Goal: Task Accomplishment & Management: Use online tool/utility

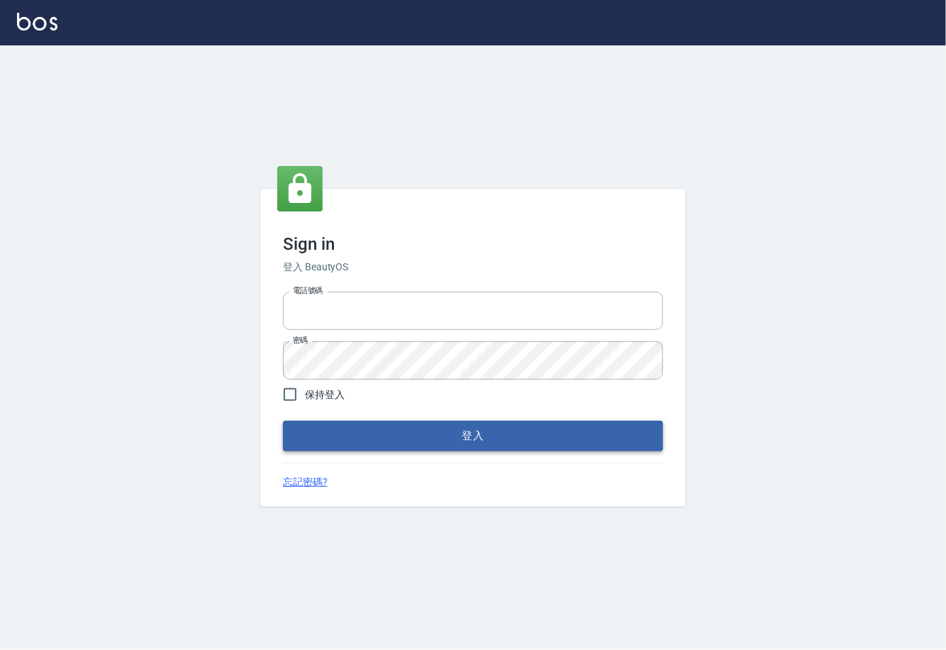
type input "0225929166"
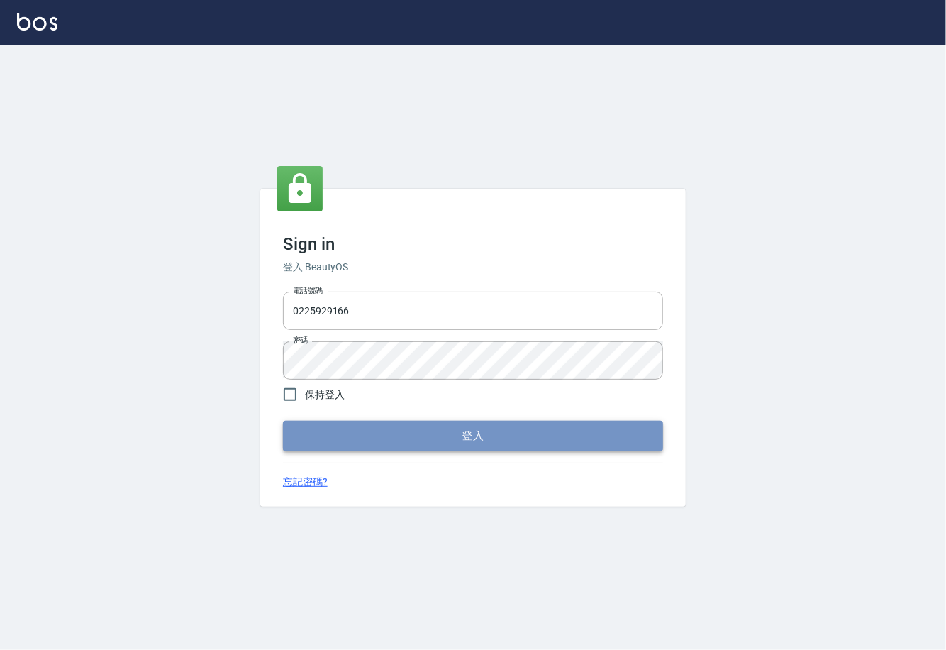
click at [446, 441] on button "登入" at bounding box center [473, 436] width 380 height 30
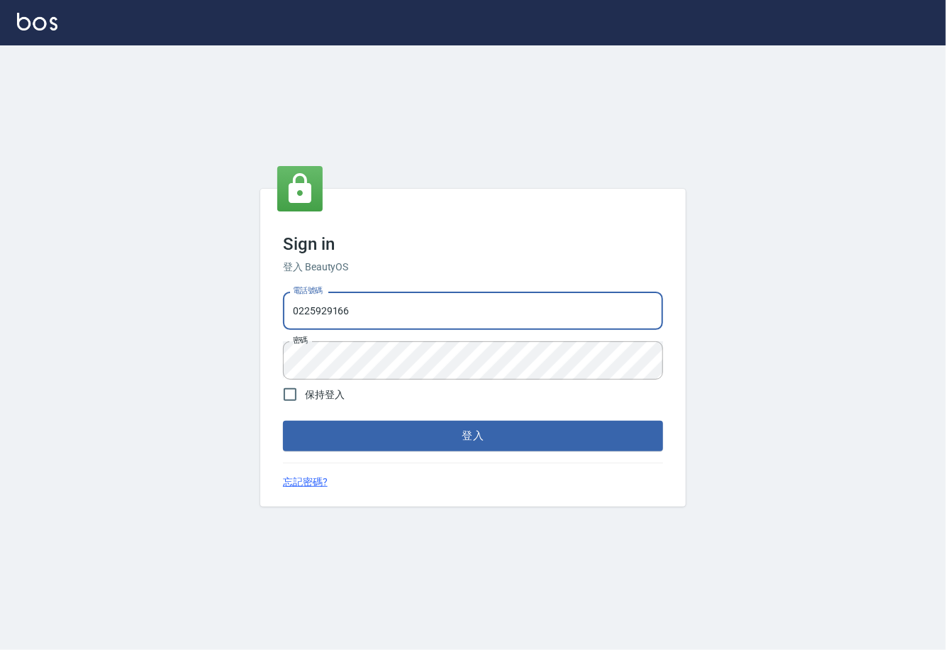
drag, startPoint x: 386, startPoint y: 314, endPoint x: 258, endPoint y: 302, distance: 129.0
click at [258, 302] on div "Sign in 登入 BeautyOS 電話號碼 0225929166 電話號碼 密碼 密碼 保持登入 登入 忘記密碼?" at bounding box center [473, 347] width 946 height 604
type input "02148888"
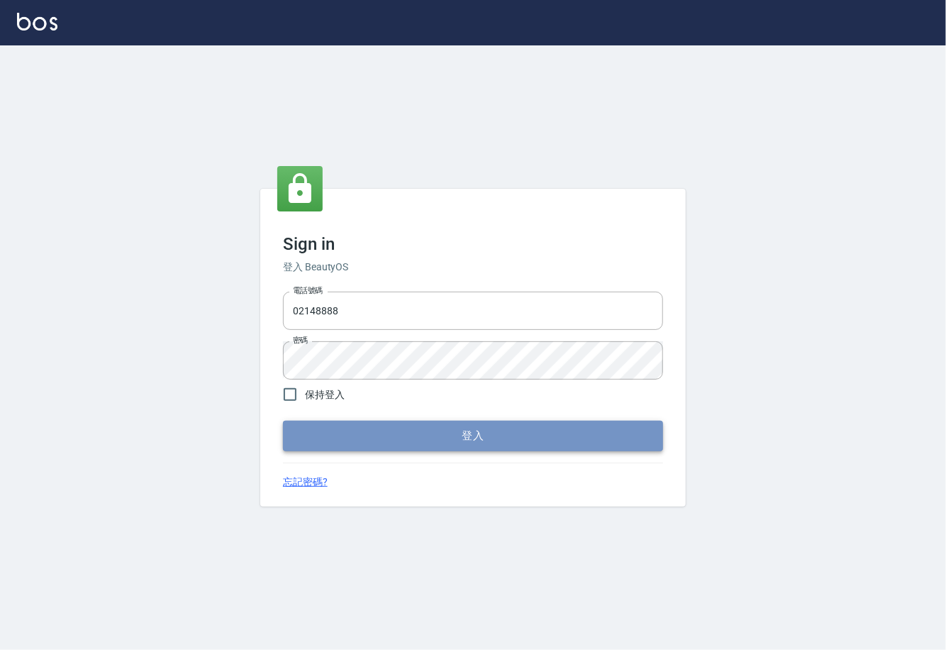
click at [429, 438] on button "登入" at bounding box center [473, 436] width 380 height 30
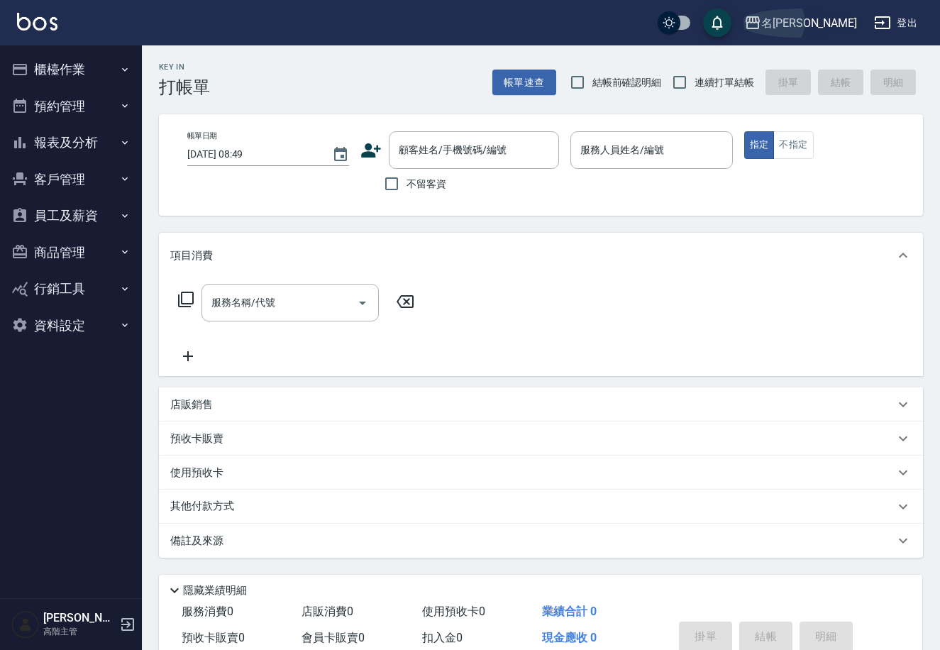
click at [800, 13] on button "名留林森" at bounding box center [801, 23] width 124 height 29
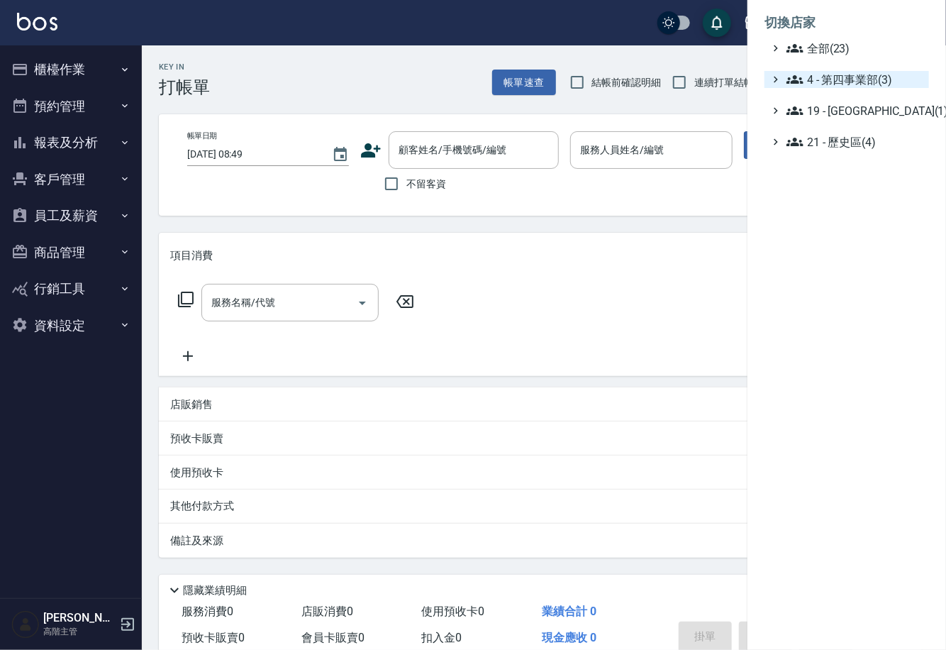
click at [846, 80] on span "4 - 第四事業部(3)" at bounding box center [855, 79] width 137 height 17
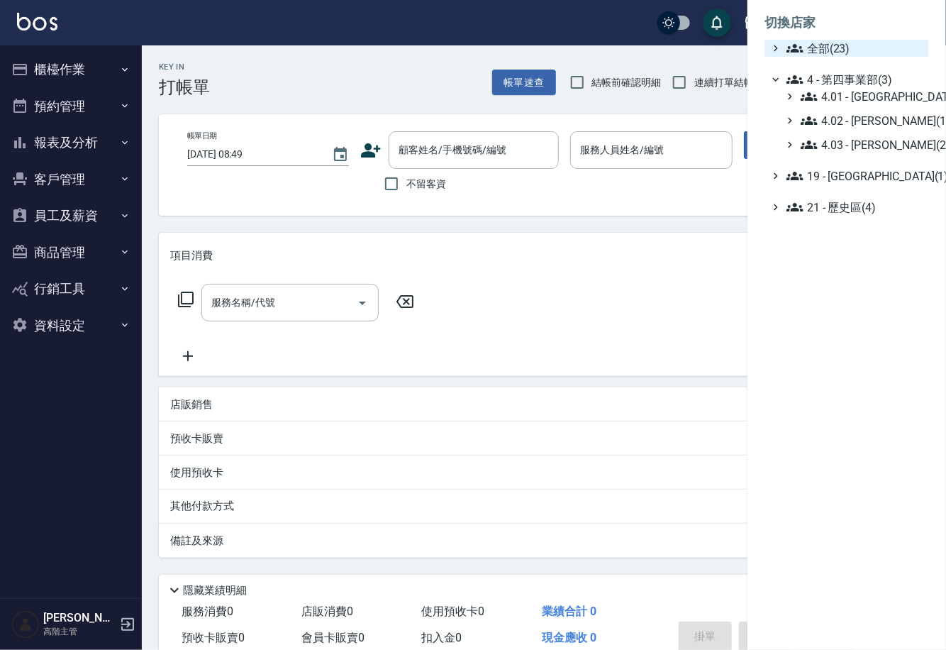
click at [819, 45] on span "全部(23)" at bounding box center [855, 48] width 137 height 17
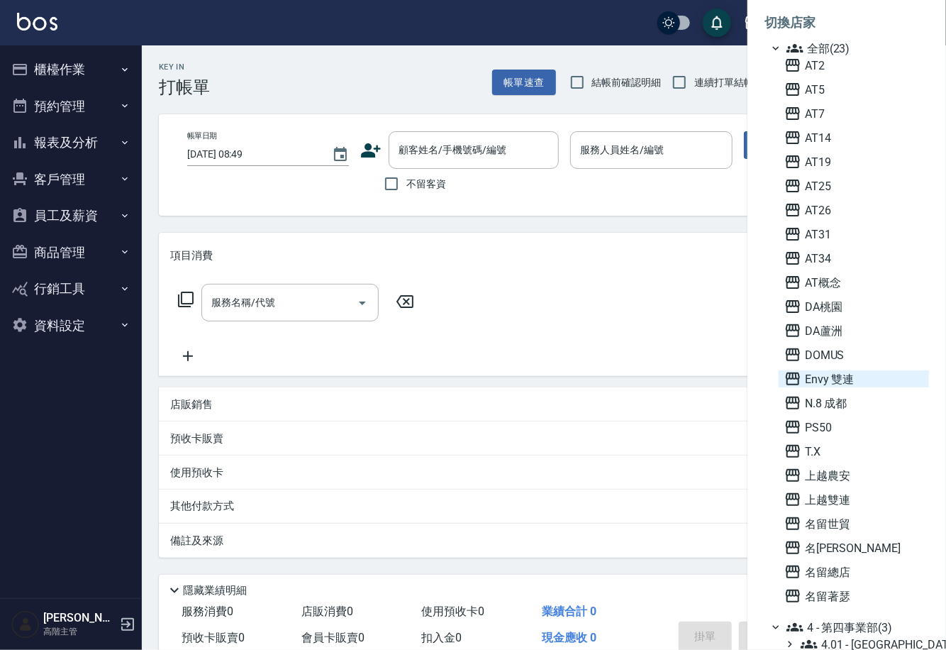
click at [828, 380] on span "Envy 雙連" at bounding box center [854, 378] width 139 height 17
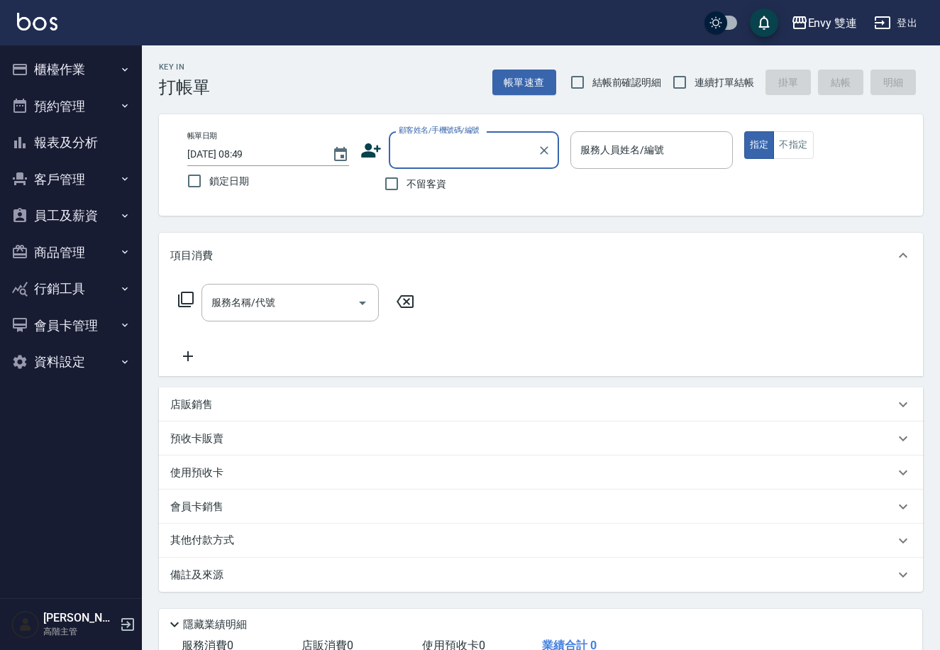
click at [64, 215] on button "員工及薪資" at bounding box center [71, 215] width 131 height 37
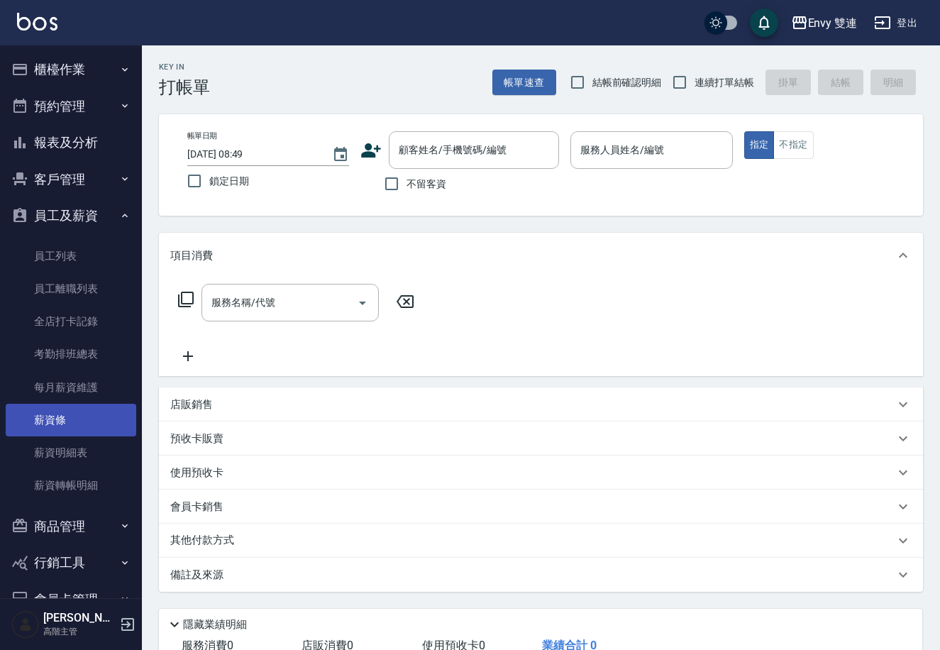
click at [87, 423] on link "薪資條" at bounding box center [71, 420] width 131 height 33
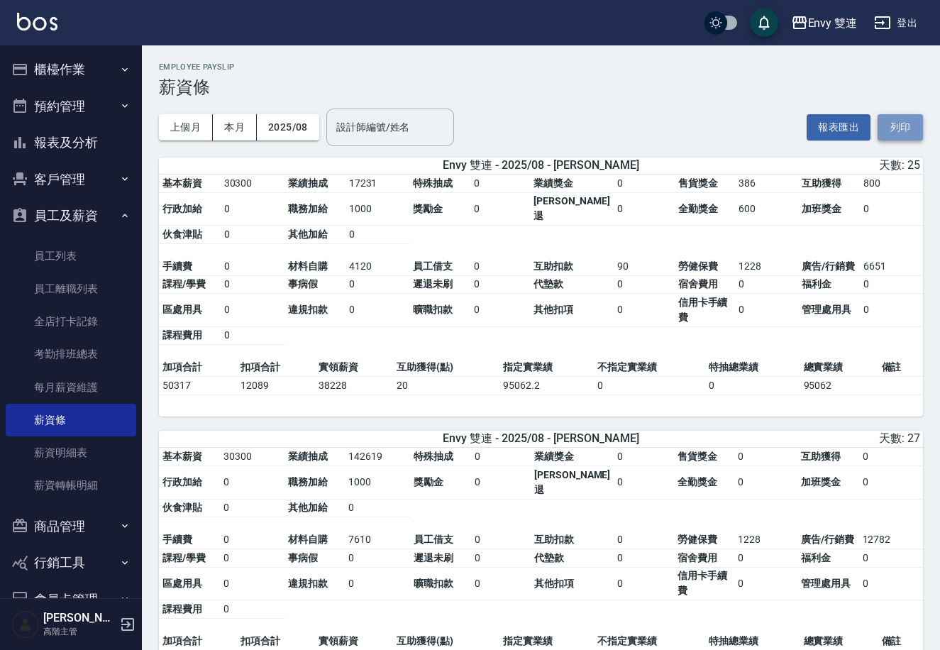
click at [896, 128] on button "列印" at bounding box center [900, 127] width 45 height 26
click at [898, 33] on button "登出" at bounding box center [895, 23] width 55 height 26
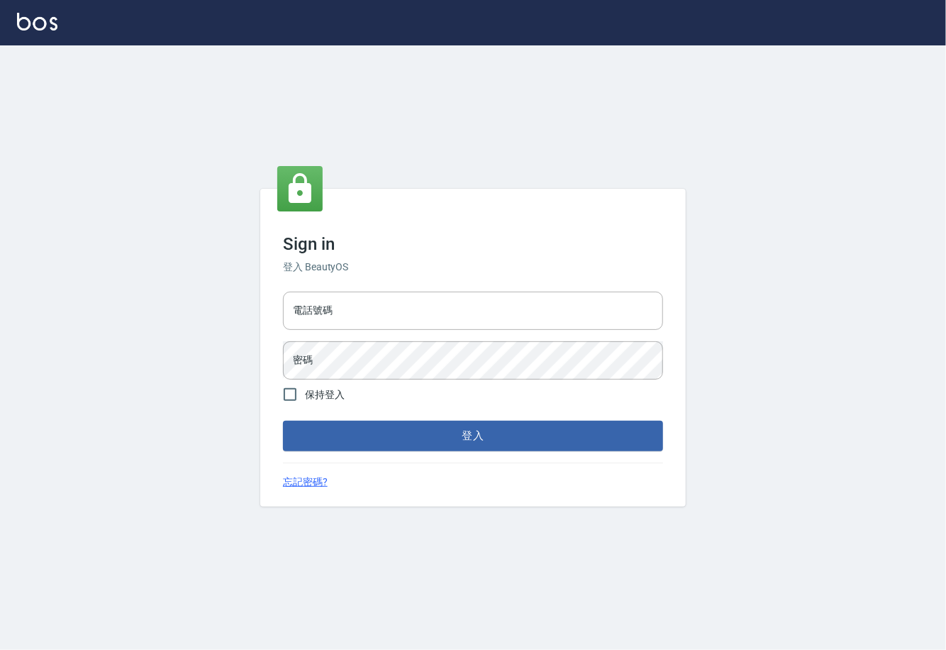
type input "0225929166"
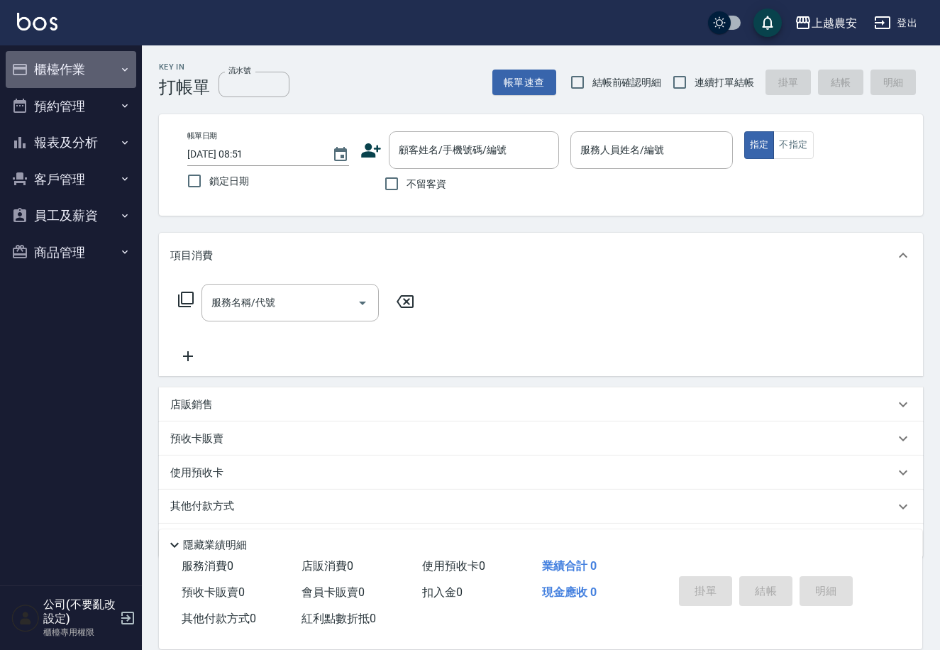
click at [60, 63] on button "櫃檯作業" at bounding box center [71, 69] width 131 height 37
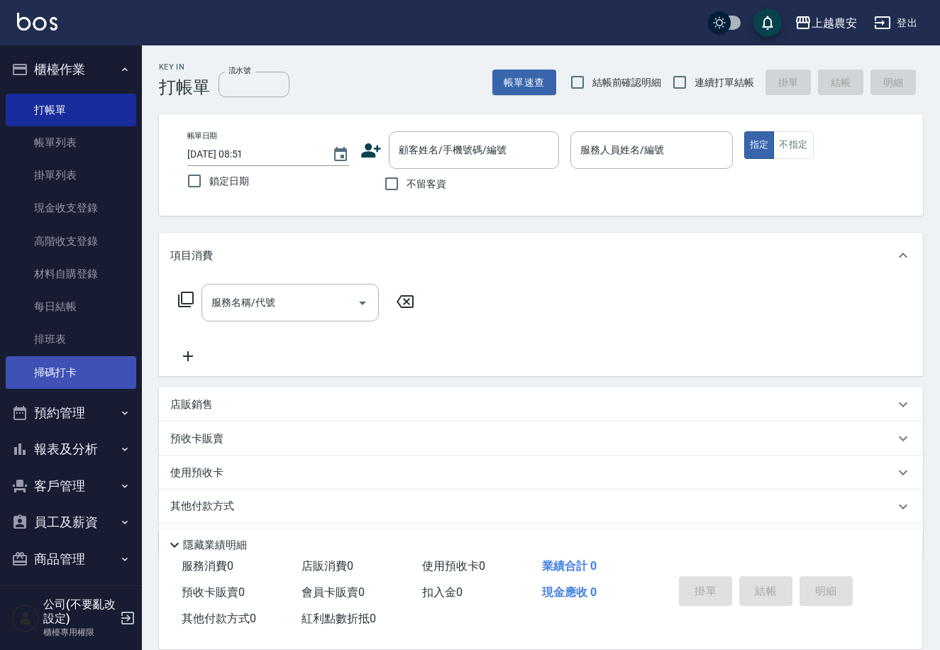
click at [52, 382] on link "掃碼打卡" at bounding box center [71, 372] width 131 height 33
